Goal: Check status: Check status

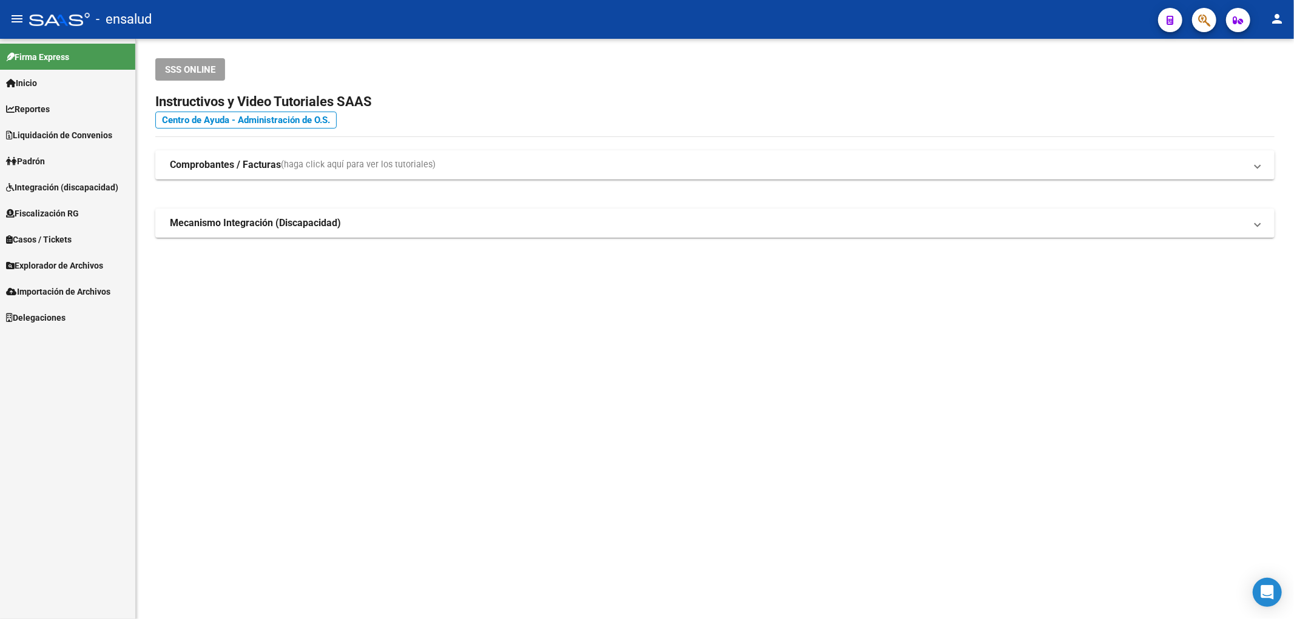
click at [98, 159] on link "Padrón" at bounding box center [67, 161] width 135 height 26
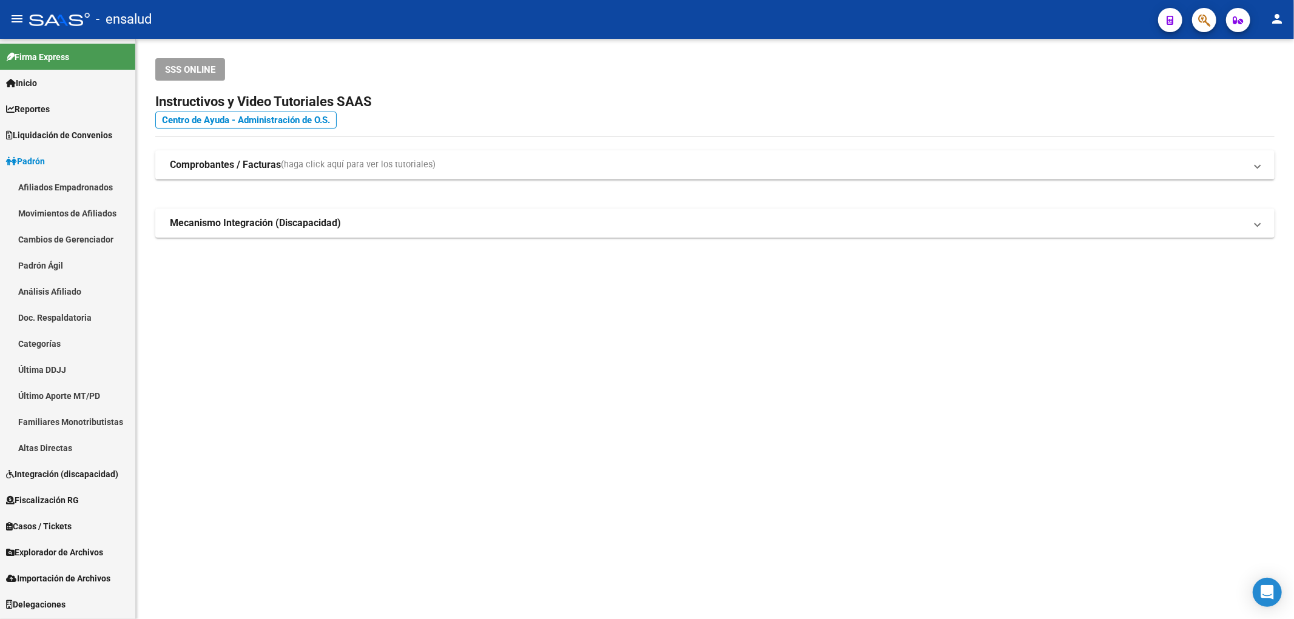
click at [51, 189] on link "Afiliados Empadronados" at bounding box center [67, 187] width 135 height 26
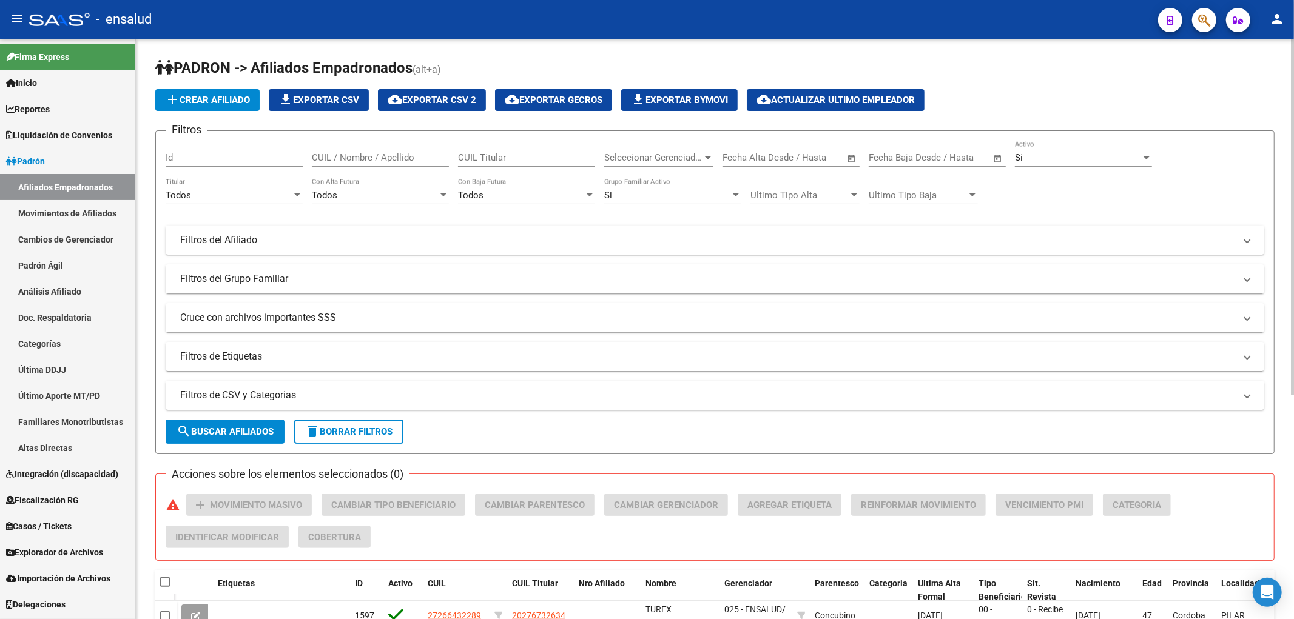
click at [385, 161] on input "CUIL / Nombre / Apellido" at bounding box center [380, 157] width 137 height 11
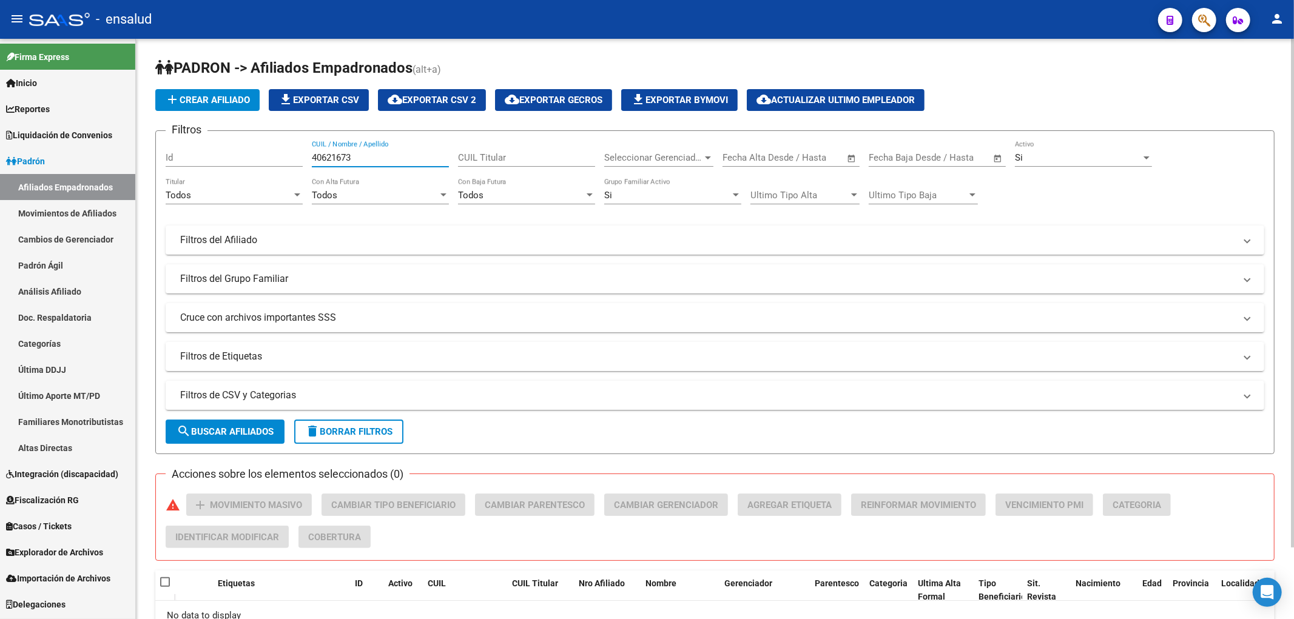
click at [382, 153] on input "40621673" at bounding box center [380, 157] width 137 height 11
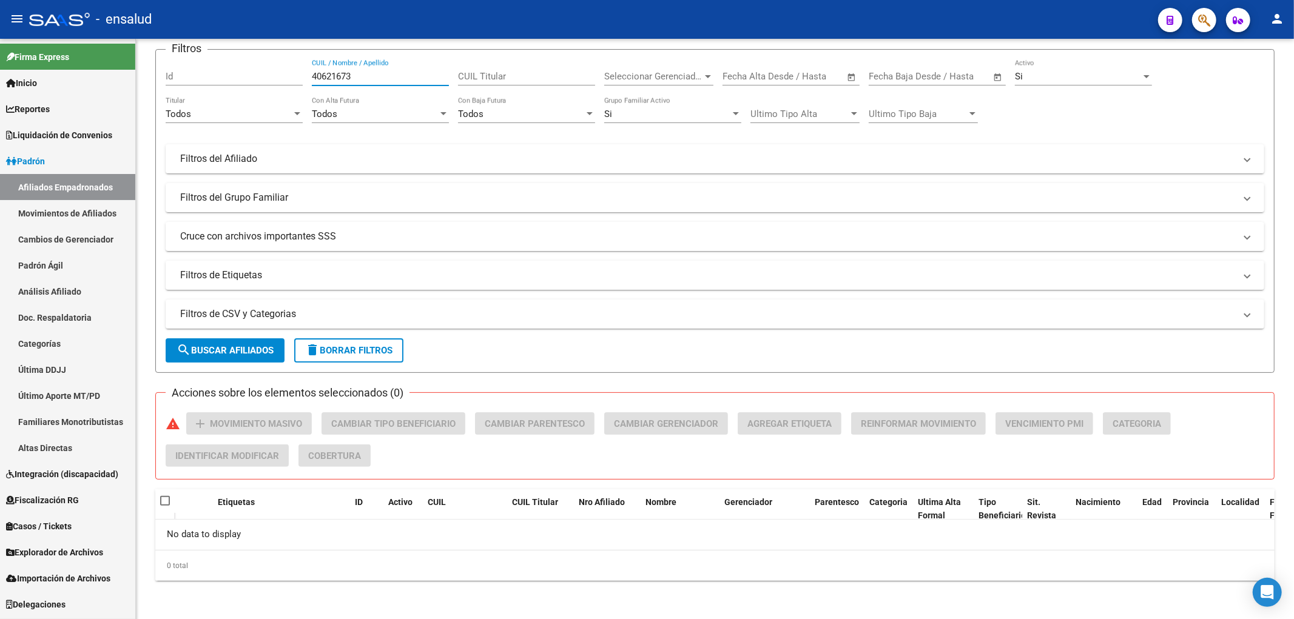
type input "40621673"
click at [62, 215] on link "Movimientos de Afiliados" at bounding box center [67, 213] width 135 height 26
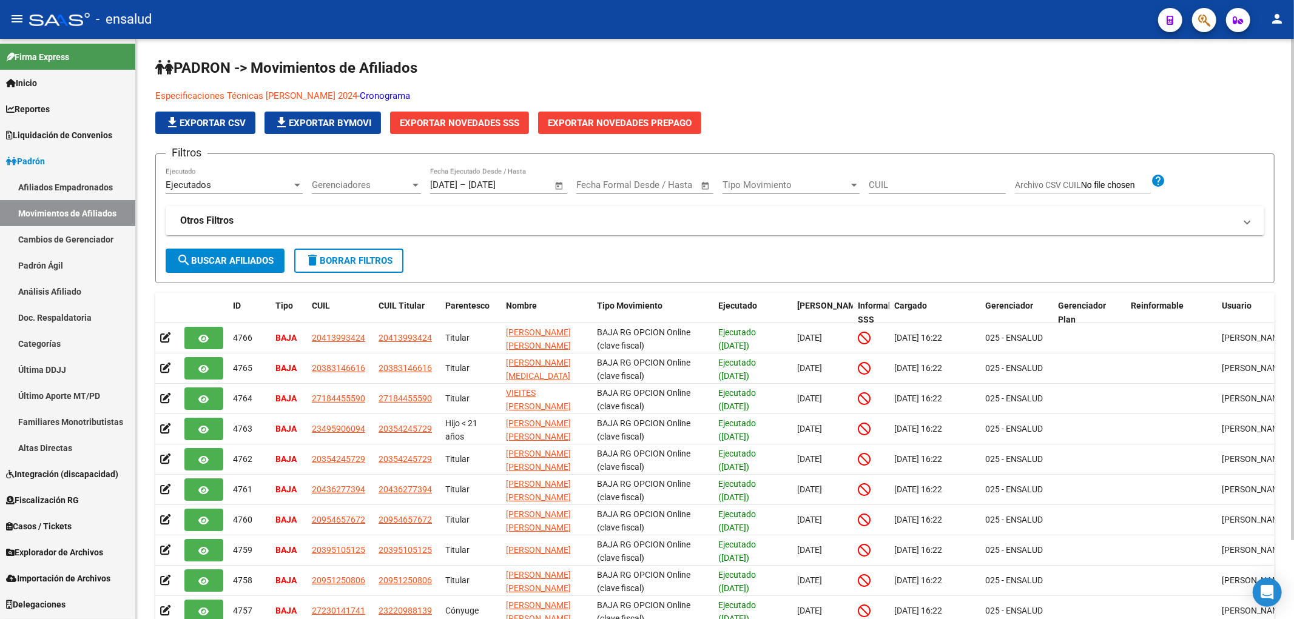
click at [920, 195] on div "CUIL" at bounding box center [936, 187] width 137 height 38
click at [927, 188] on input "CUIL" at bounding box center [936, 185] width 137 height 11
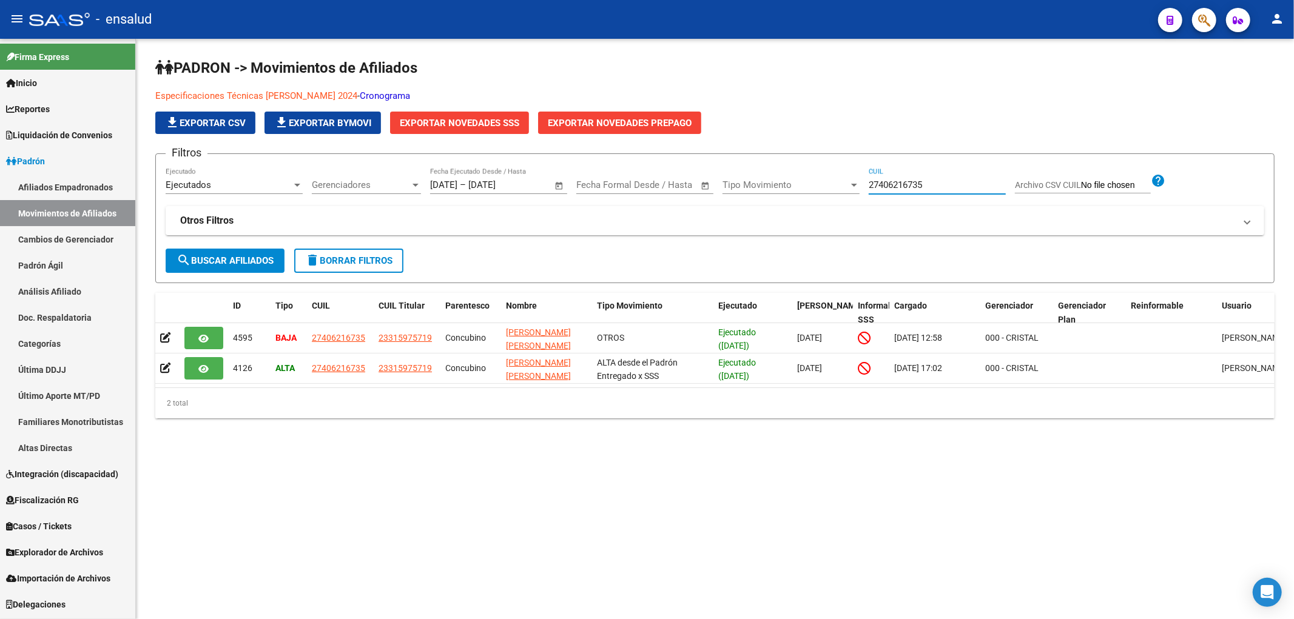
type input "27406216735"
